Goal: Task Accomplishment & Management: Manage account settings

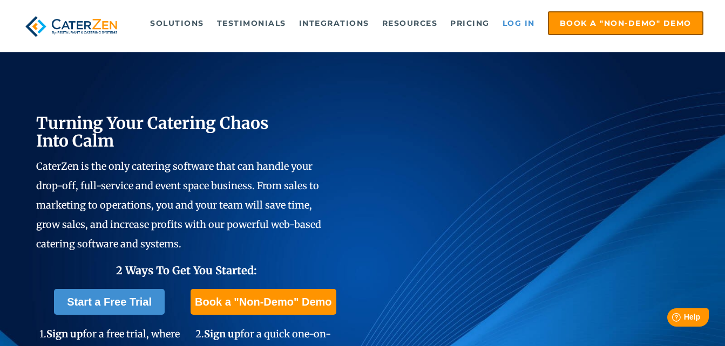
click at [522, 20] on link "Log in" at bounding box center [518, 23] width 43 height 22
click at [516, 25] on link "Log in" at bounding box center [518, 23] width 43 height 22
click at [511, 28] on link "Log in" at bounding box center [518, 23] width 43 height 22
click at [520, 23] on link "Log in" at bounding box center [518, 23] width 43 height 22
drag, startPoint x: 0, startPoint y: 0, endPoint x: 525, endPoint y: 24, distance: 525.5
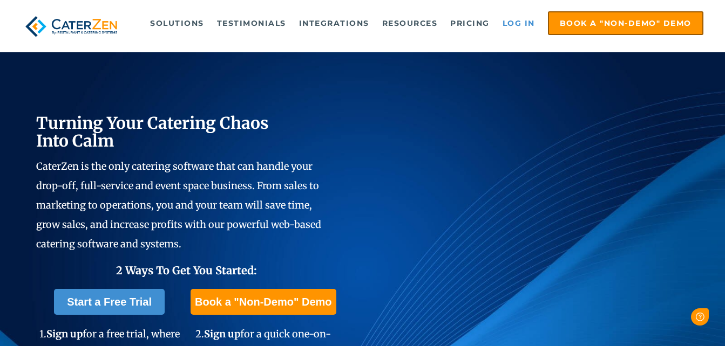
click at [525, 24] on link "Log in" at bounding box center [518, 23] width 43 height 22
click at [522, 24] on link "Log in" at bounding box center [518, 23] width 43 height 22
click at [521, 23] on link "Log in" at bounding box center [518, 23] width 43 height 22
click at [518, 27] on link "Log in" at bounding box center [518, 23] width 43 height 22
click at [522, 25] on link "Log in" at bounding box center [518, 23] width 43 height 22
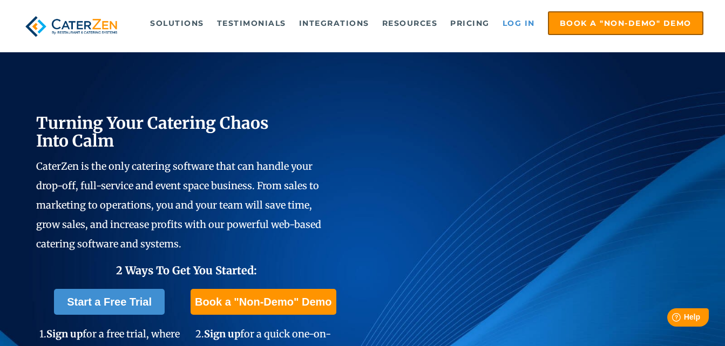
click at [520, 21] on link "Log in" at bounding box center [518, 23] width 43 height 22
